Goal: Task Accomplishment & Management: Use online tool/utility

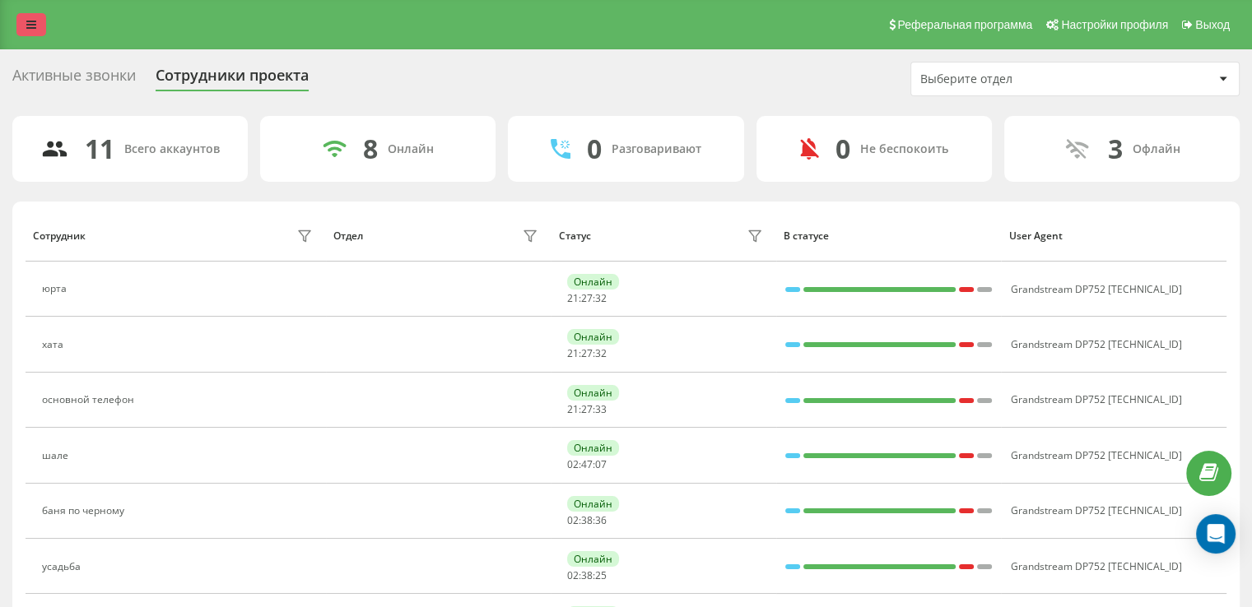
click at [44, 27] on link at bounding box center [31, 24] width 30 height 23
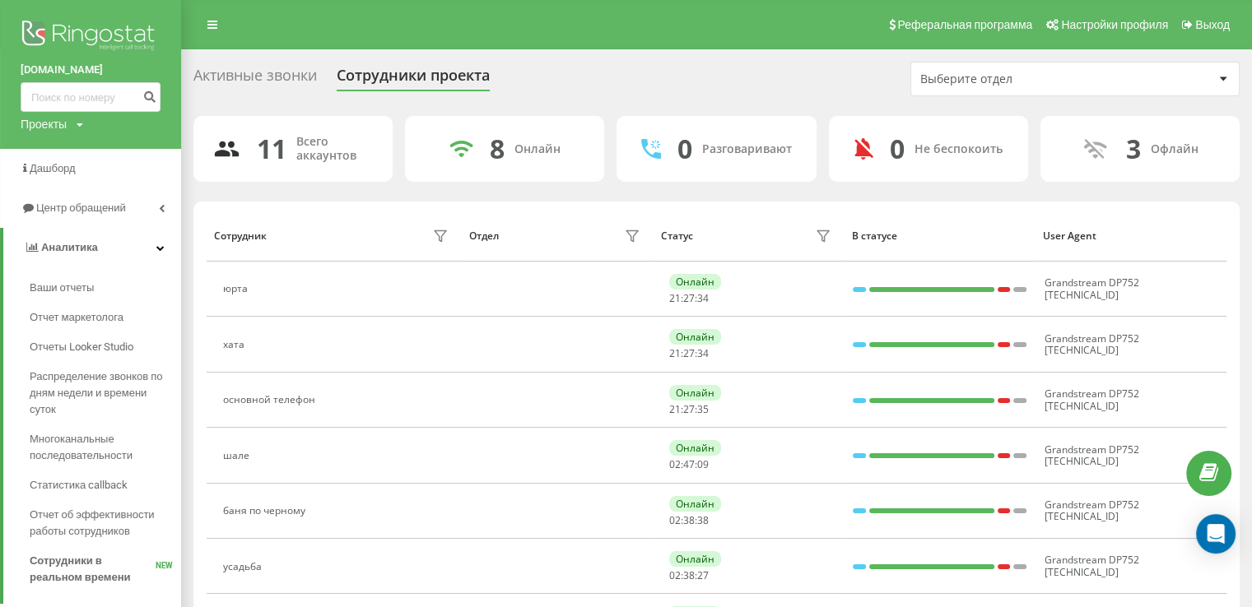
drag, startPoint x: 118, startPoint y: 208, endPoint x: 129, endPoint y: 233, distance: 26.9
click at [118, 208] on span "Центр обращений" at bounding box center [81, 208] width 90 height 12
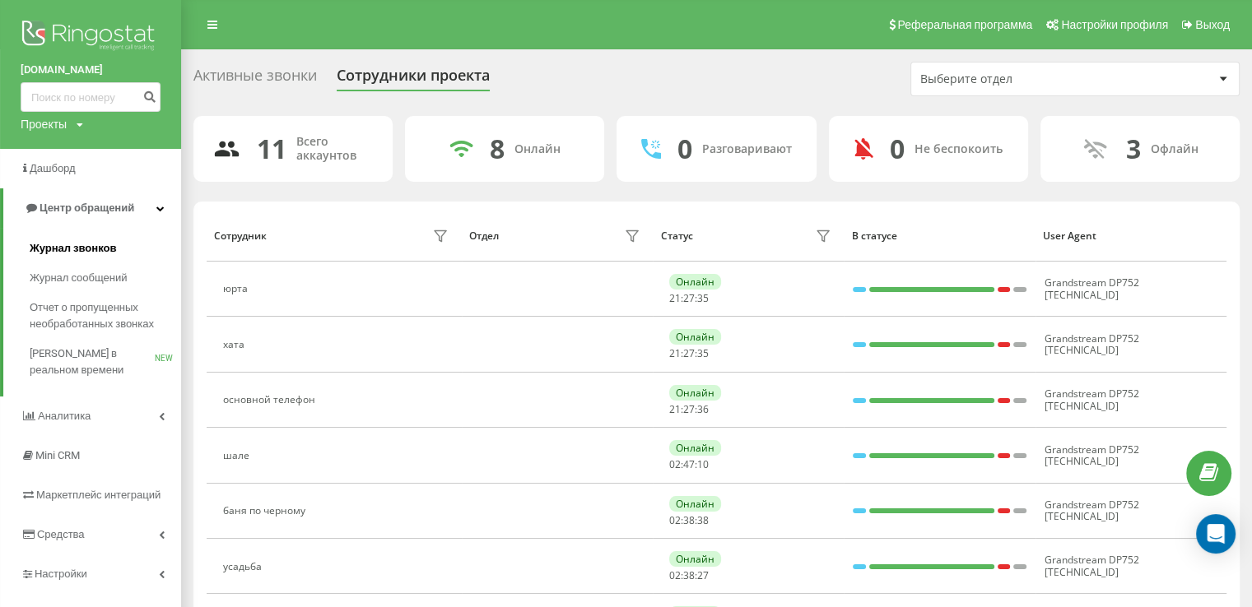
click at [123, 253] on link "Журнал звонков" at bounding box center [105, 249] width 151 height 30
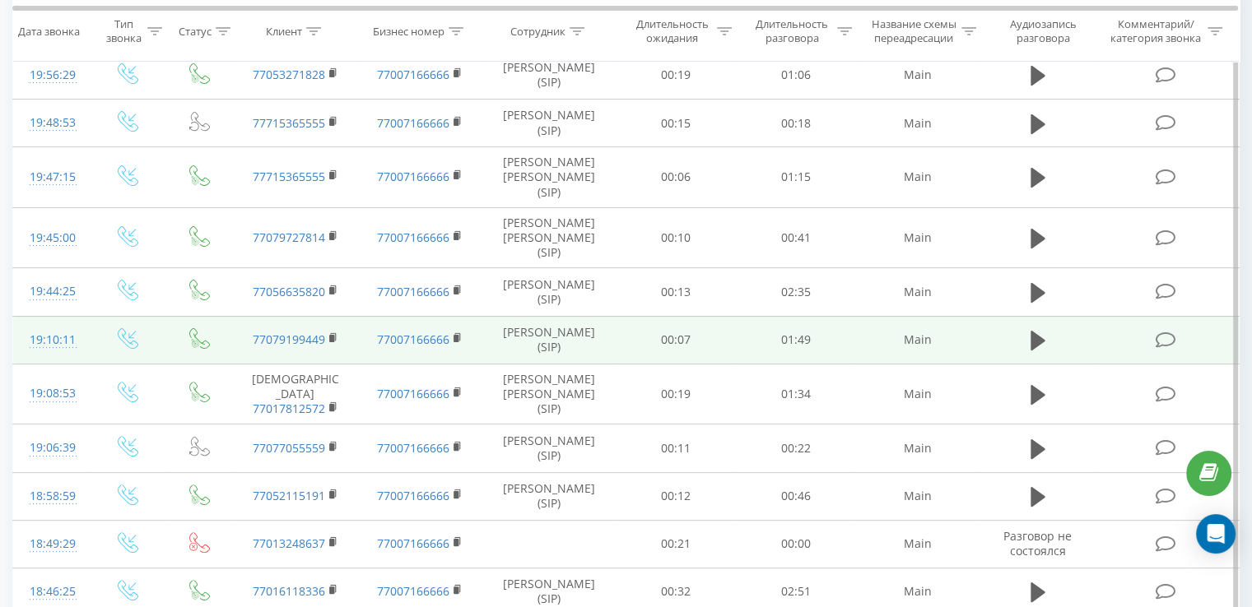
scroll to position [82, 0]
